Goal: Check status: Verify the current state of an ongoing process or item

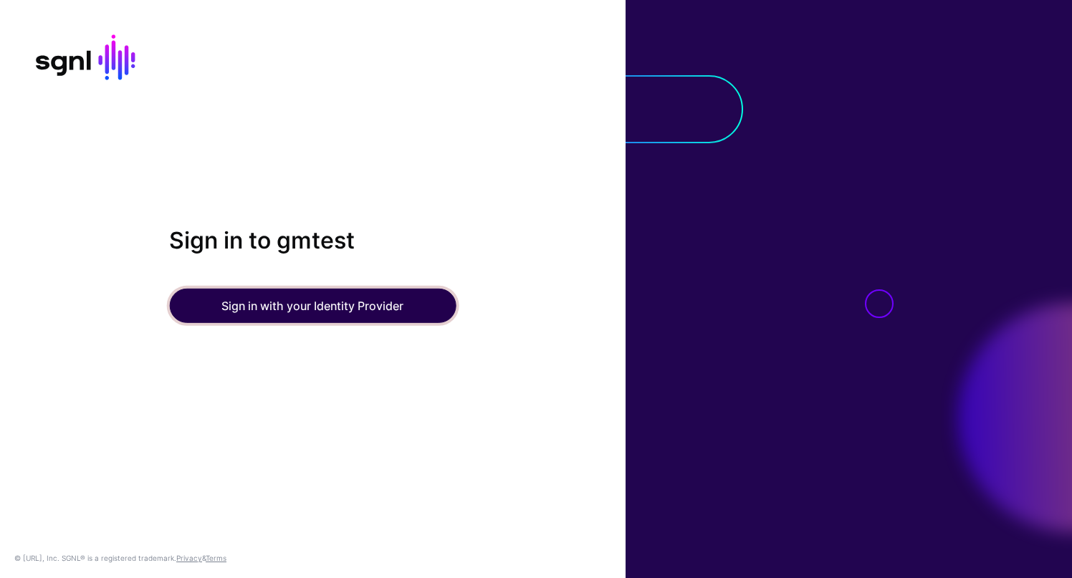
click at [249, 305] on button "Sign in with your Identity Provider" at bounding box center [312, 306] width 287 height 34
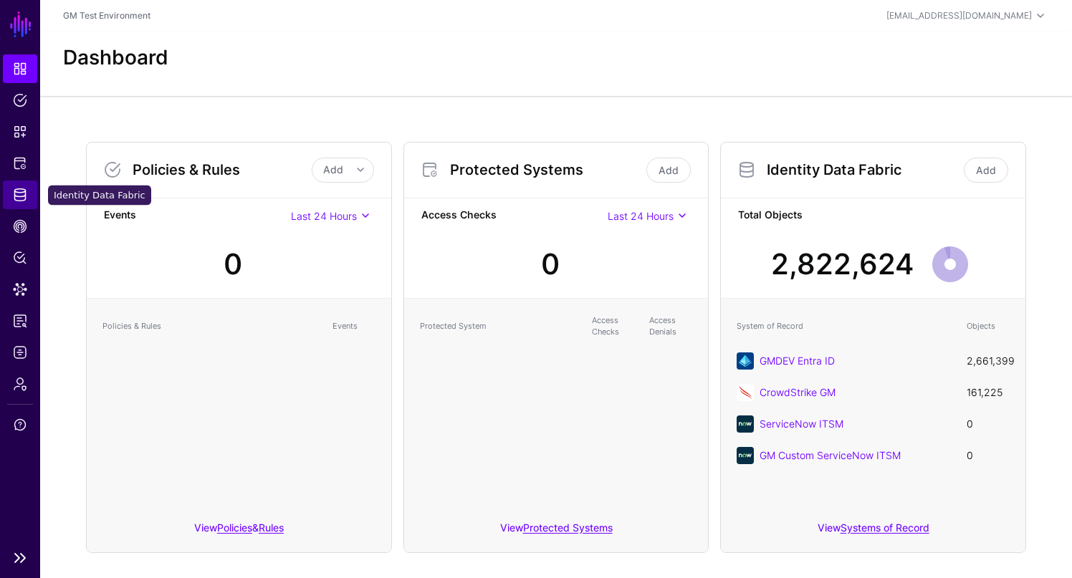
click at [26, 197] on span "Identity Data Fabric" at bounding box center [20, 195] width 14 height 14
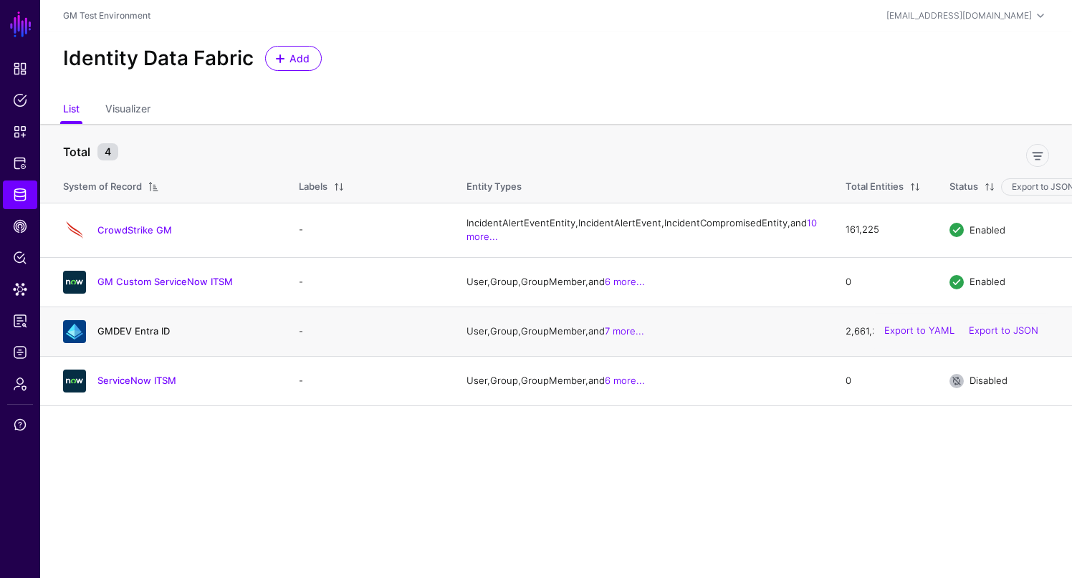
click at [144, 337] on link "GMDEV Entra ID" at bounding box center [133, 330] width 72 height 11
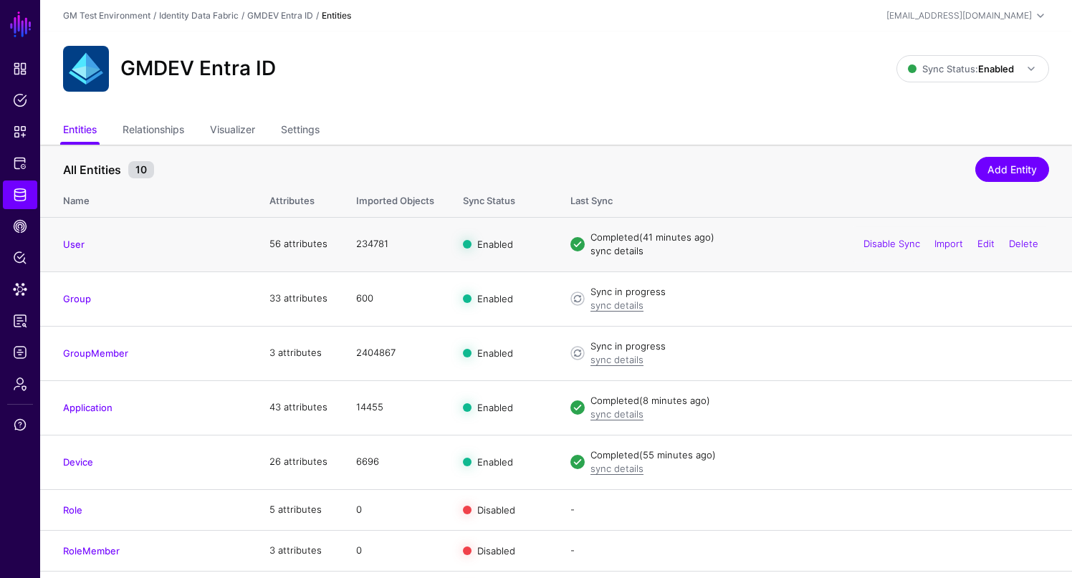
click at [618, 253] on link "sync details" at bounding box center [616, 250] width 53 height 11
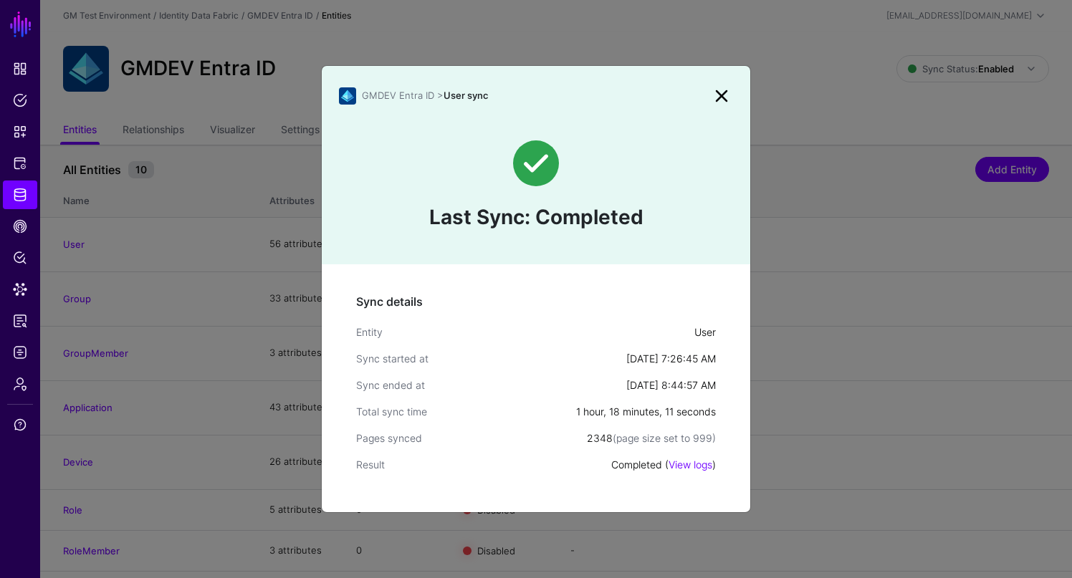
click at [721, 93] on link at bounding box center [721, 96] width 23 height 23
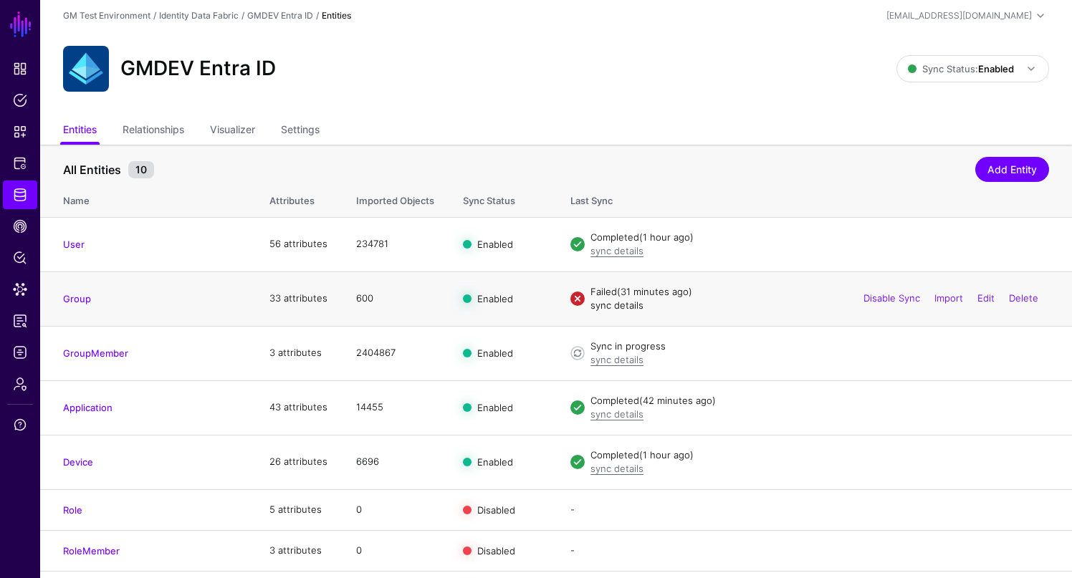
click at [610, 308] on link "sync details" at bounding box center [616, 304] width 53 height 11
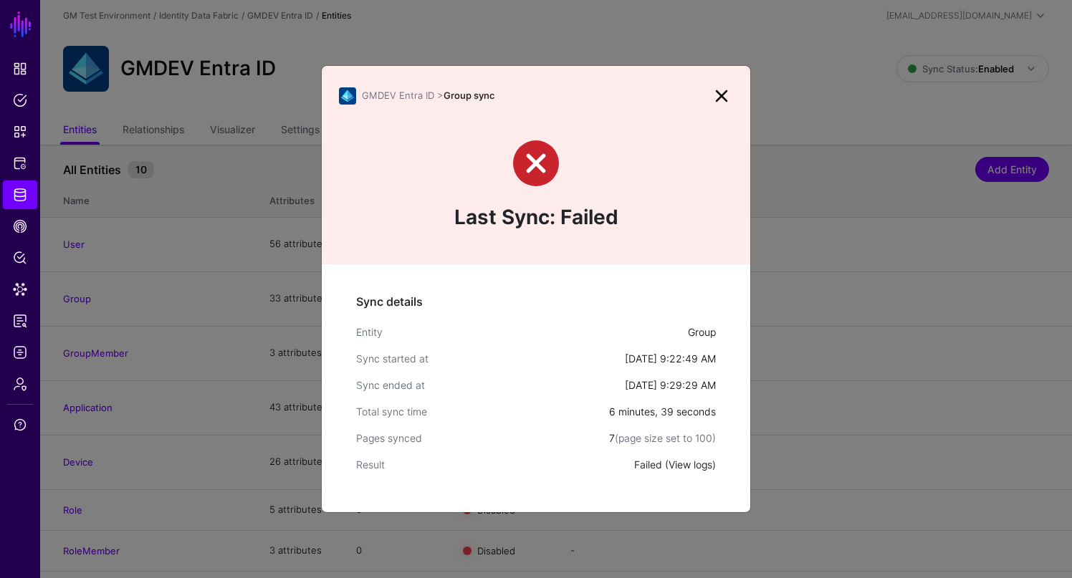
click at [696, 466] on link "View logs" at bounding box center [690, 464] width 44 height 12
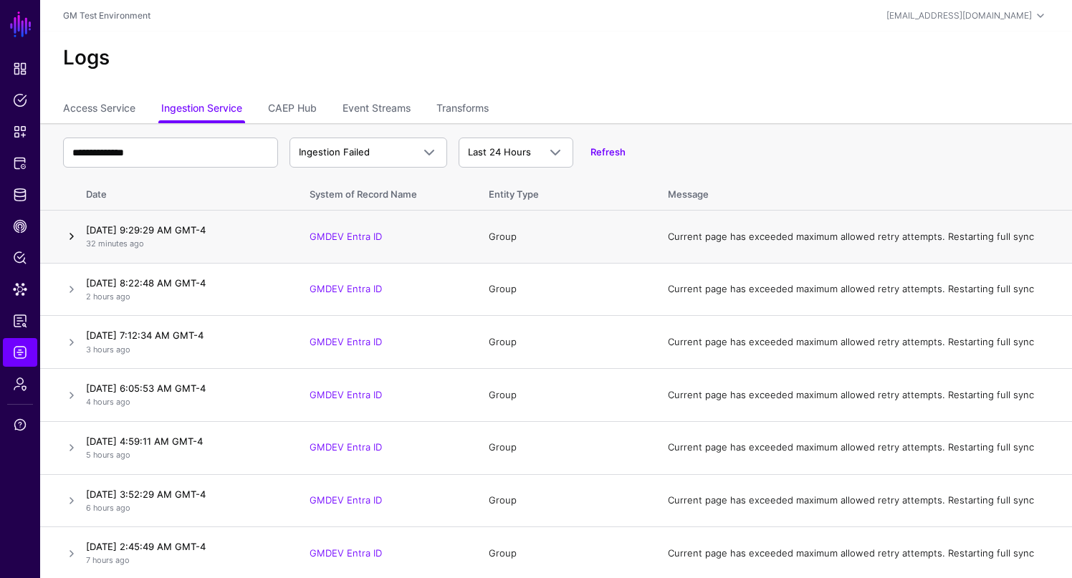
click at [71, 237] on link at bounding box center [71, 236] width 17 height 17
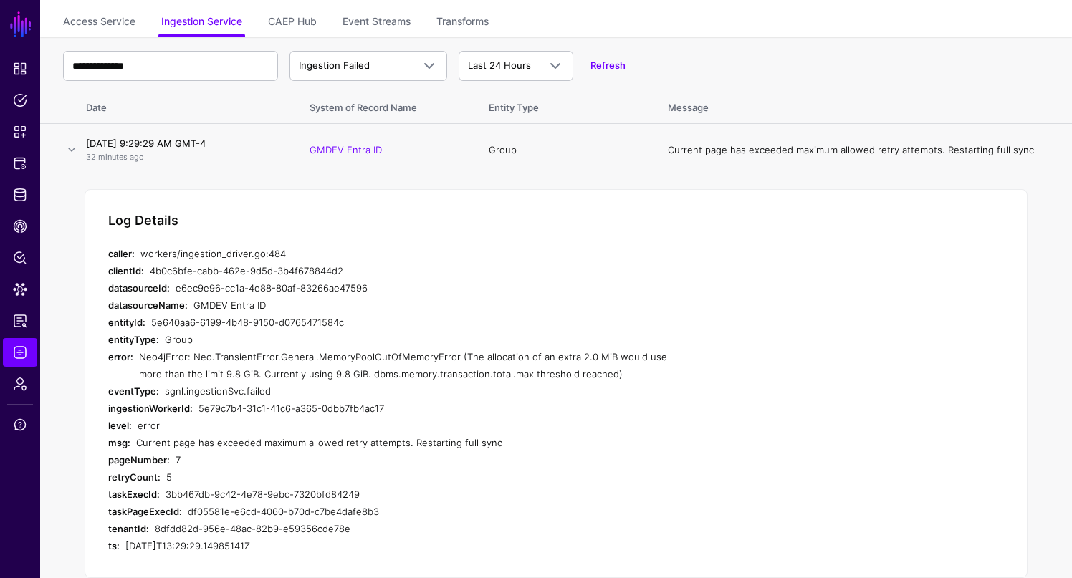
scroll to position [100, 0]
